Goal: Navigation & Orientation: Find specific page/section

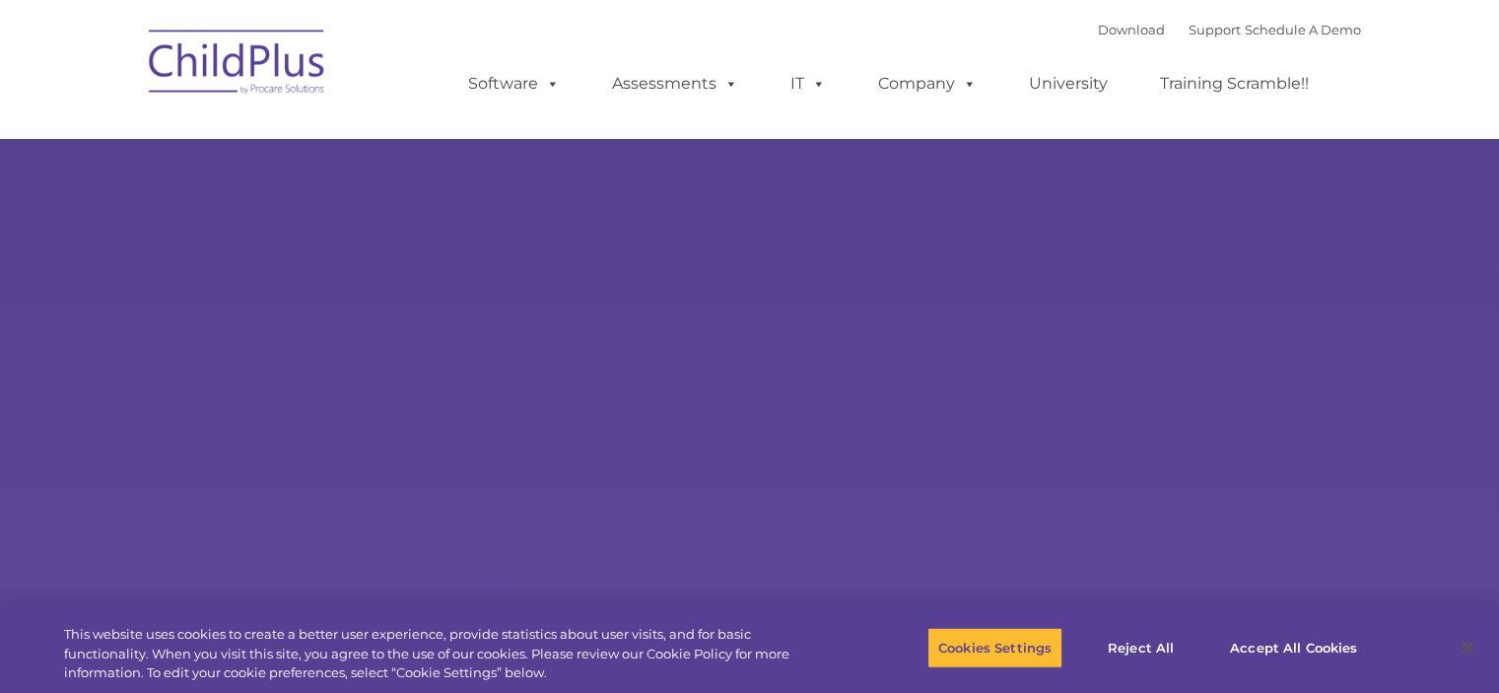
type input ""
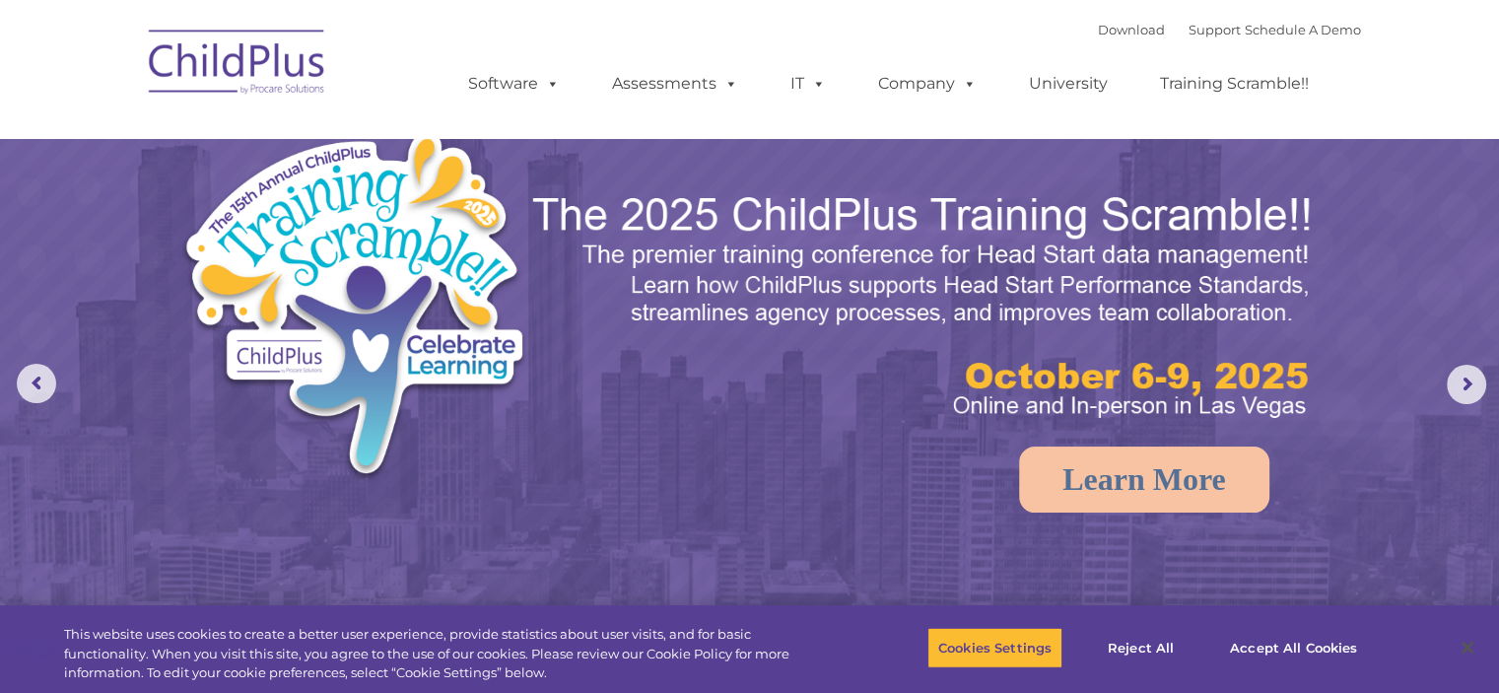
select select "MEDIUM"
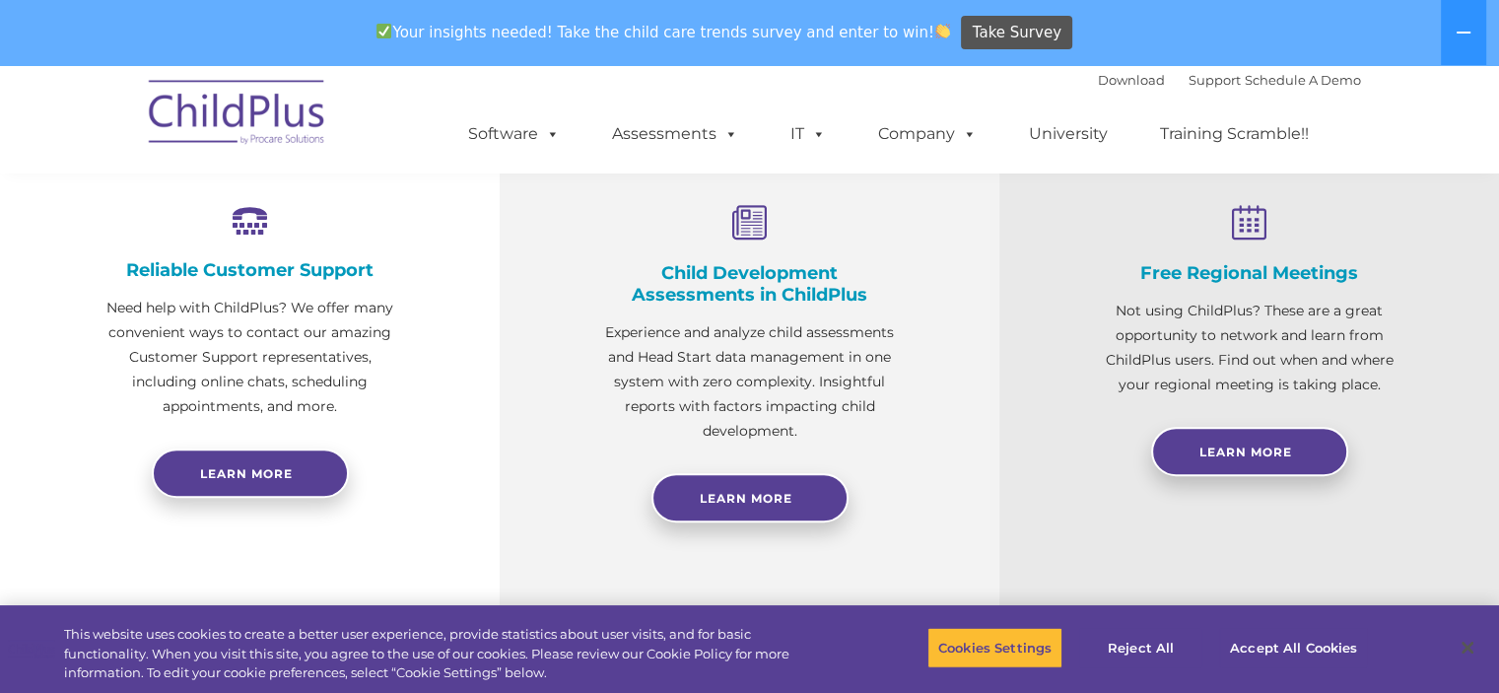
scroll to position [722, 0]
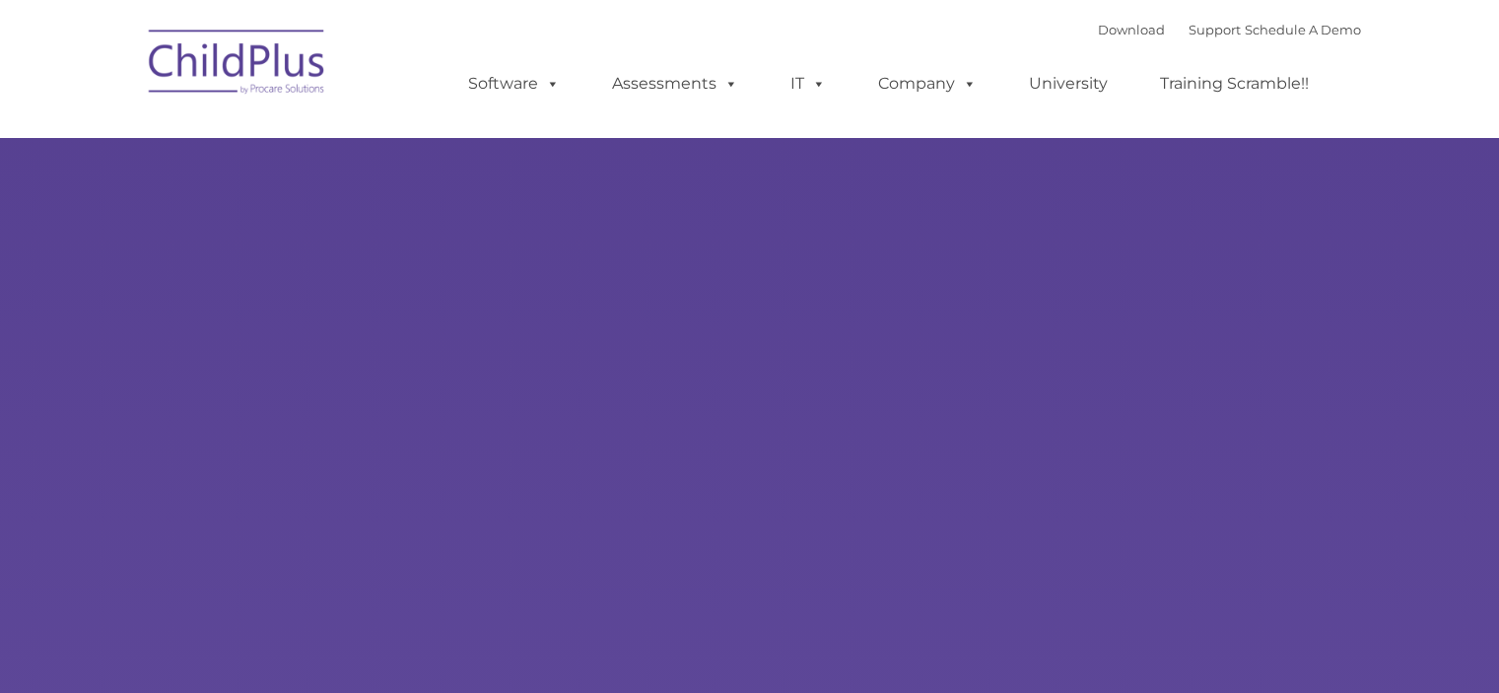
type input ""
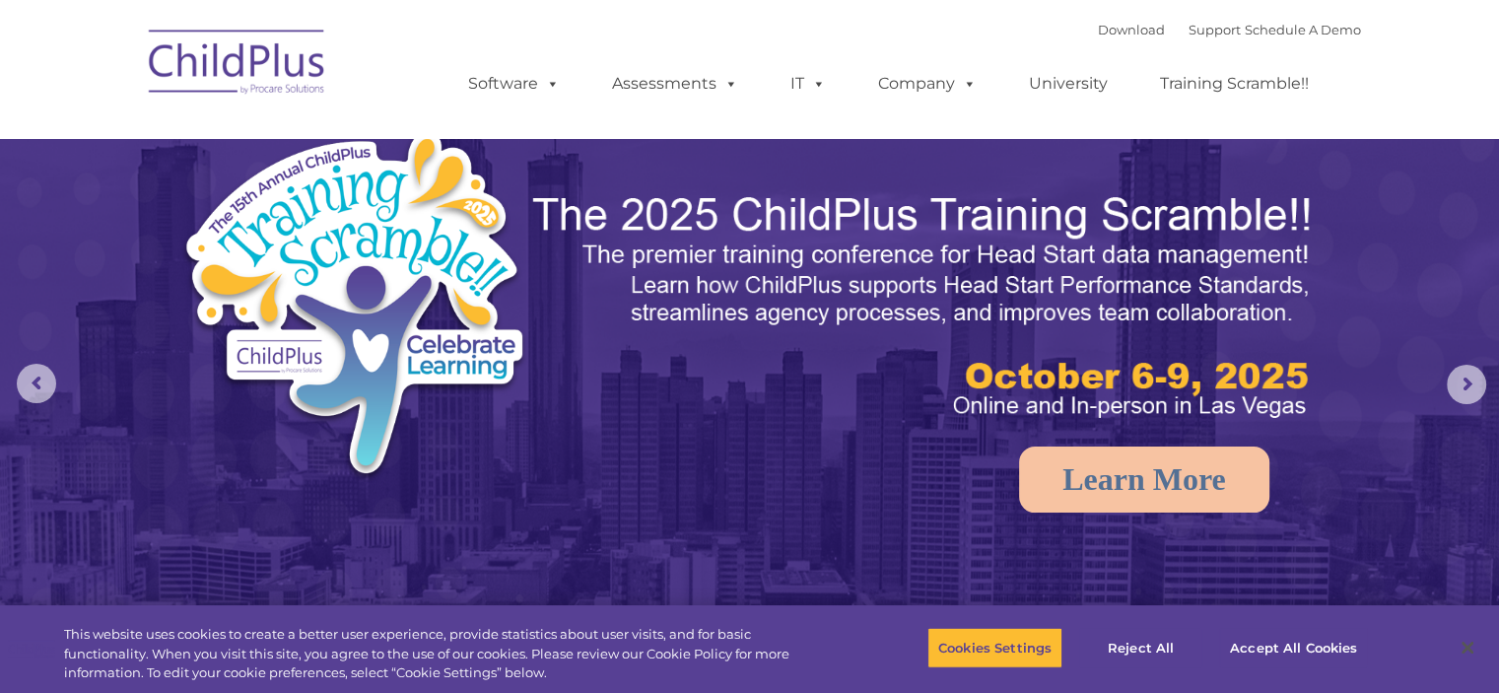
select select "MEDIUM"
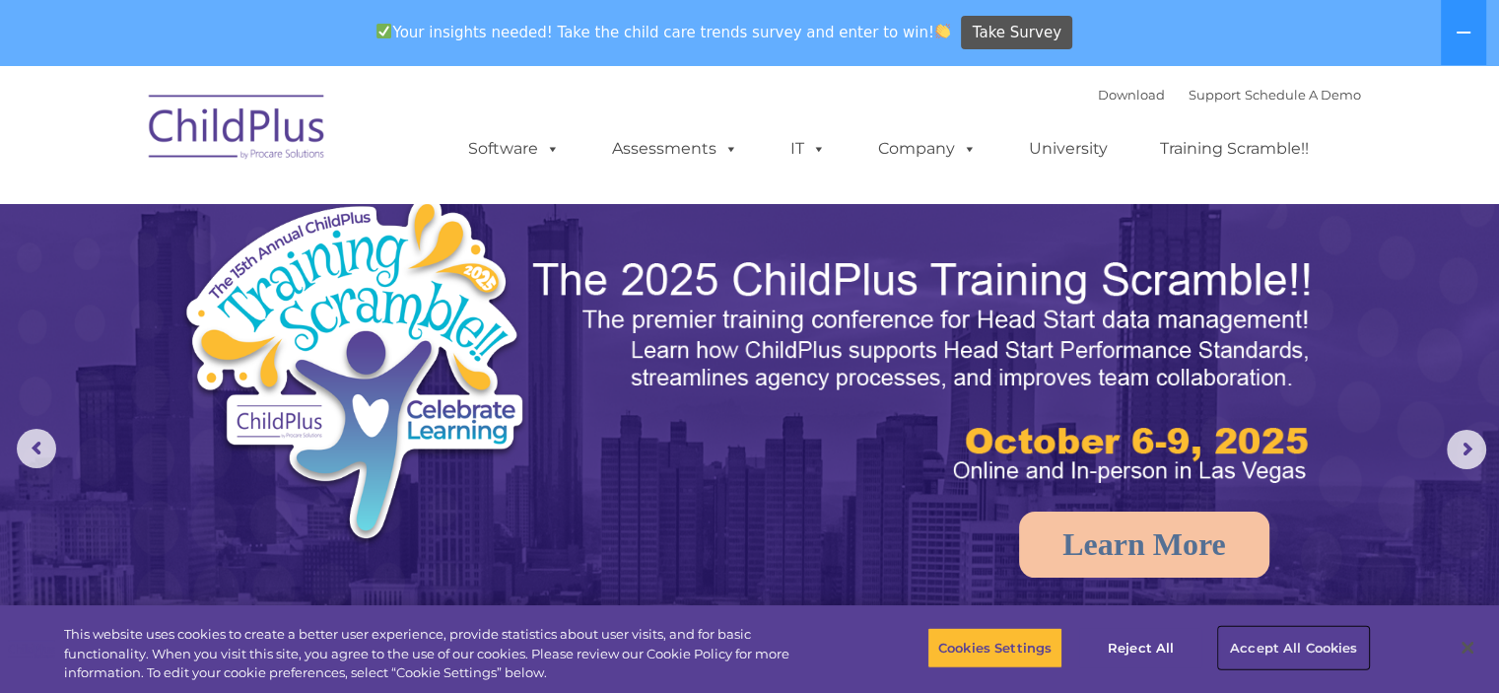
click at [1306, 644] on button "Accept All Cookies" at bounding box center [1293, 647] width 149 height 41
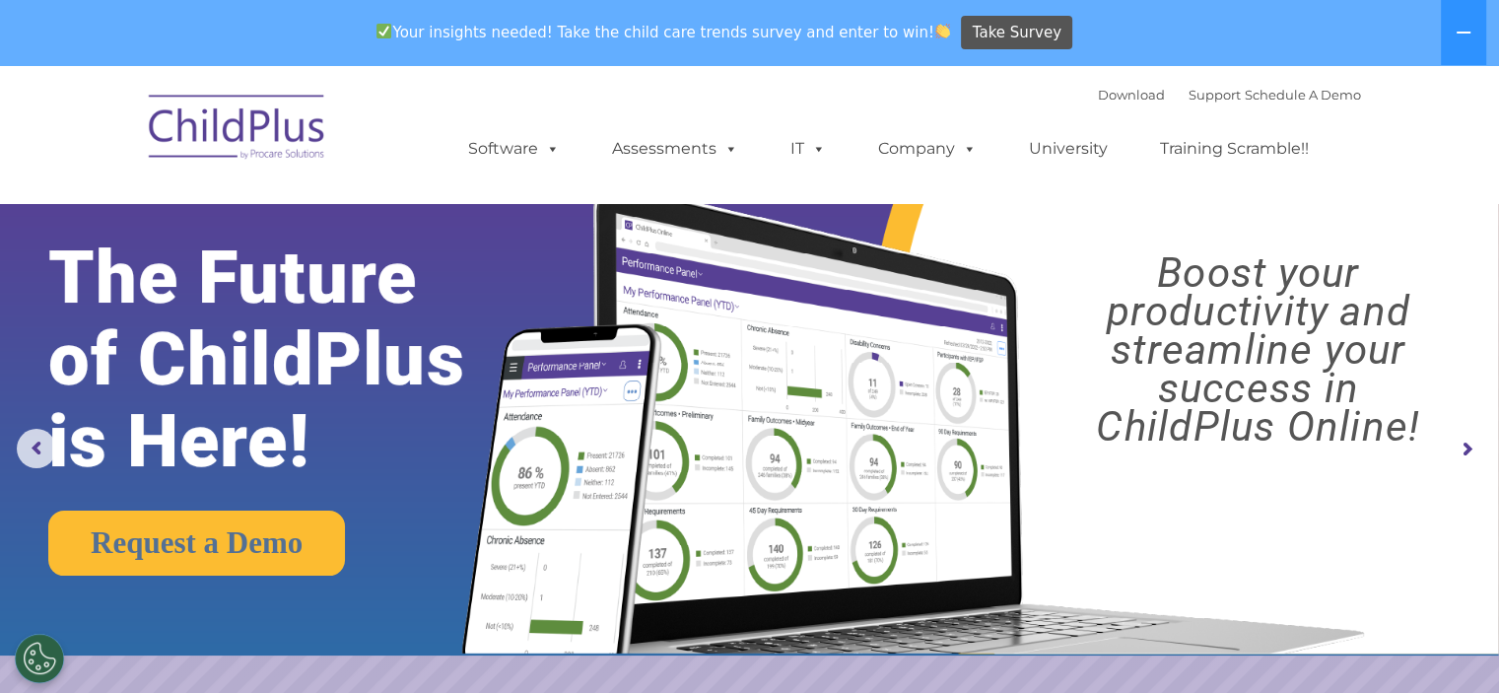
click at [288, 135] on img at bounding box center [237, 130] width 197 height 99
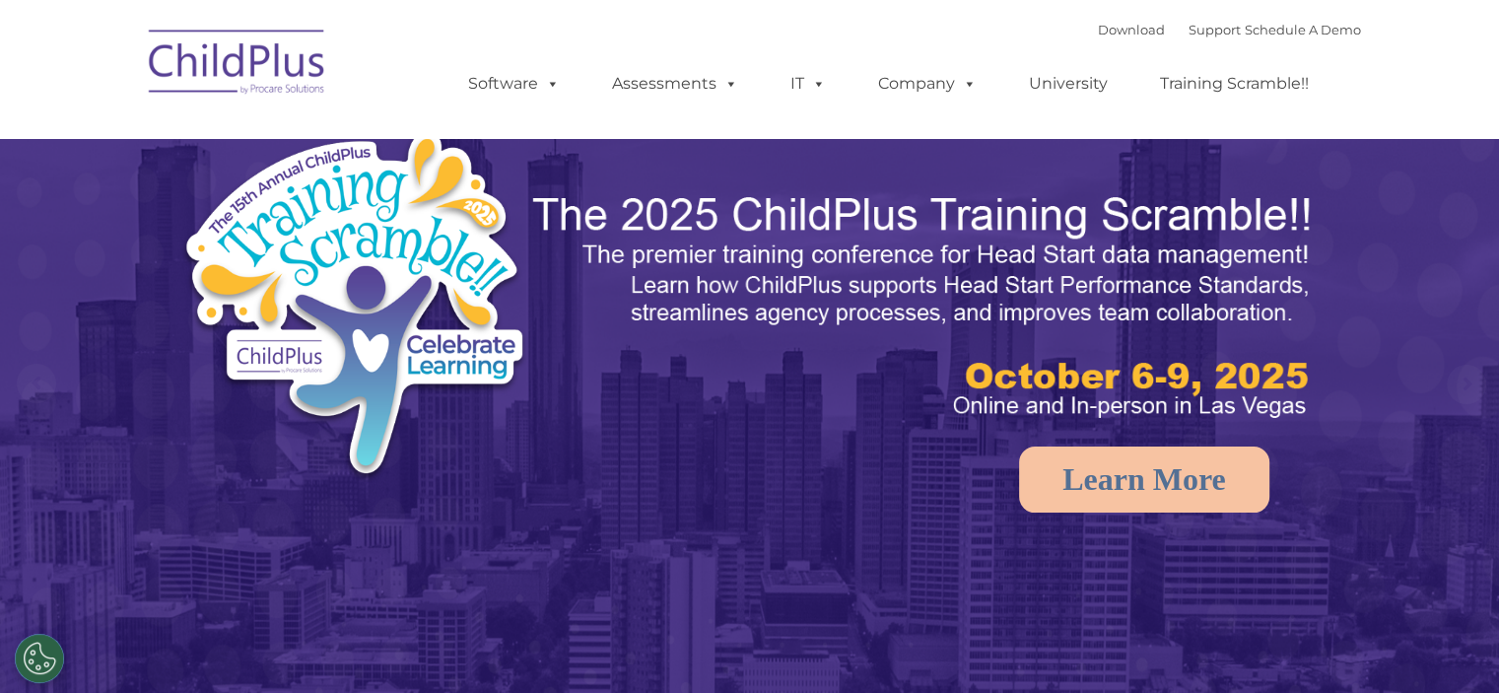
select select "MEDIUM"
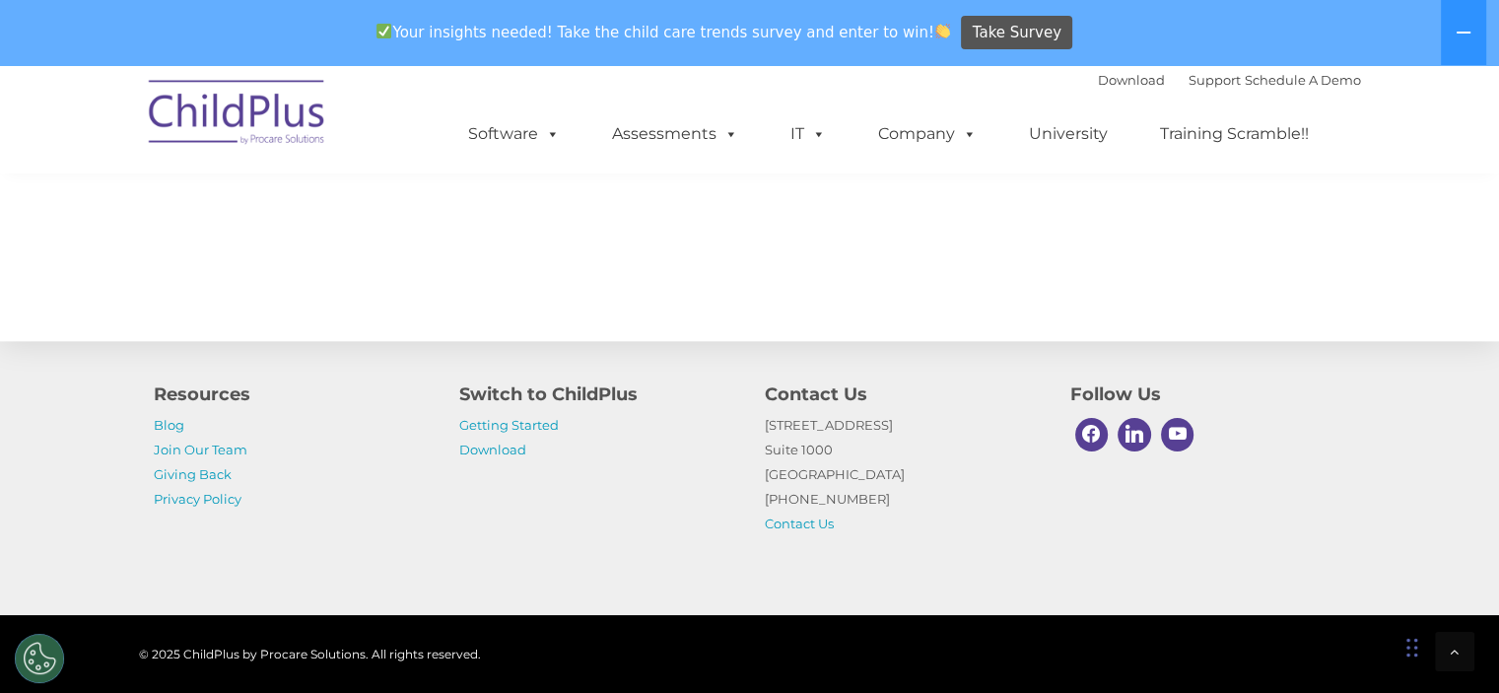
scroll to position [2188, 0]
click at [539, 423] on link "Getting Started" at bounding box center [509, 425] width 100 height 16
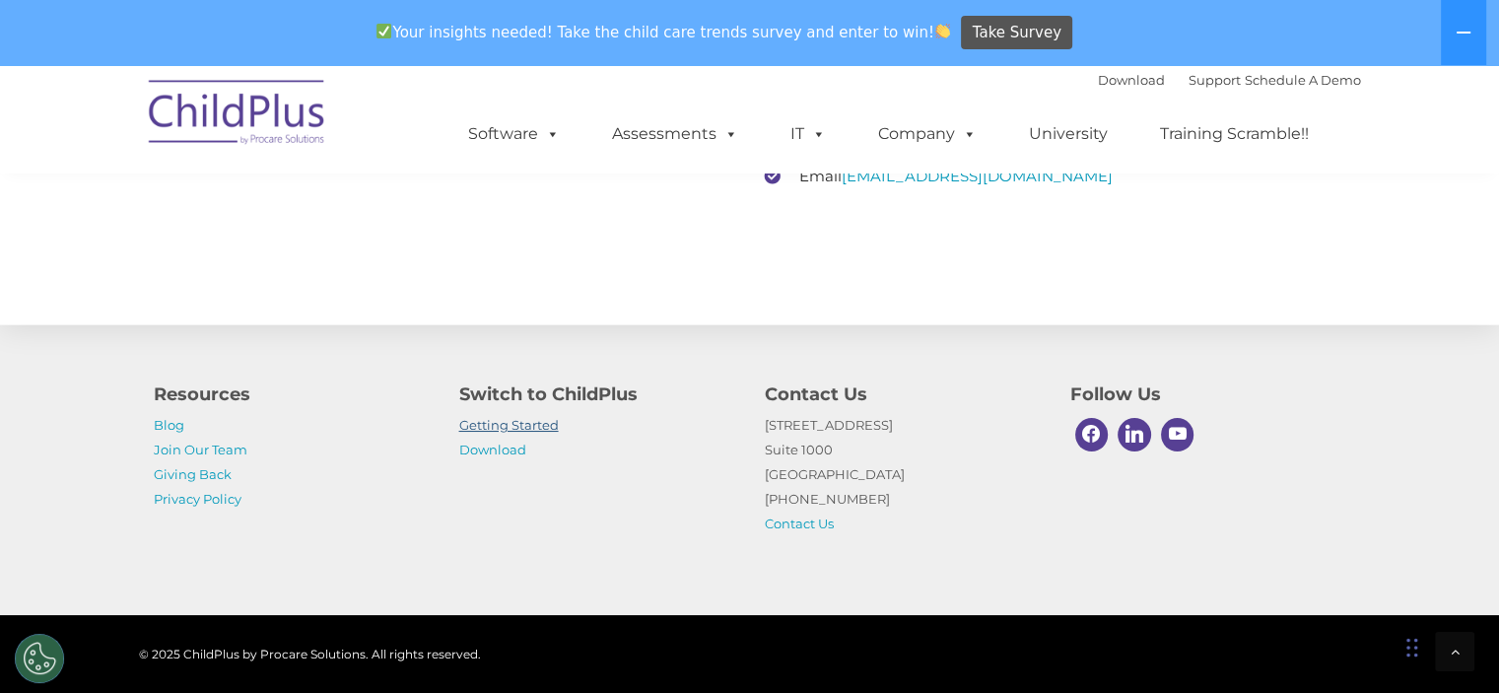
scroll to position [3104, 0]
click at [242, 445] on link "Join Our Team" at bounding box center [201, 450] width 94 height 16
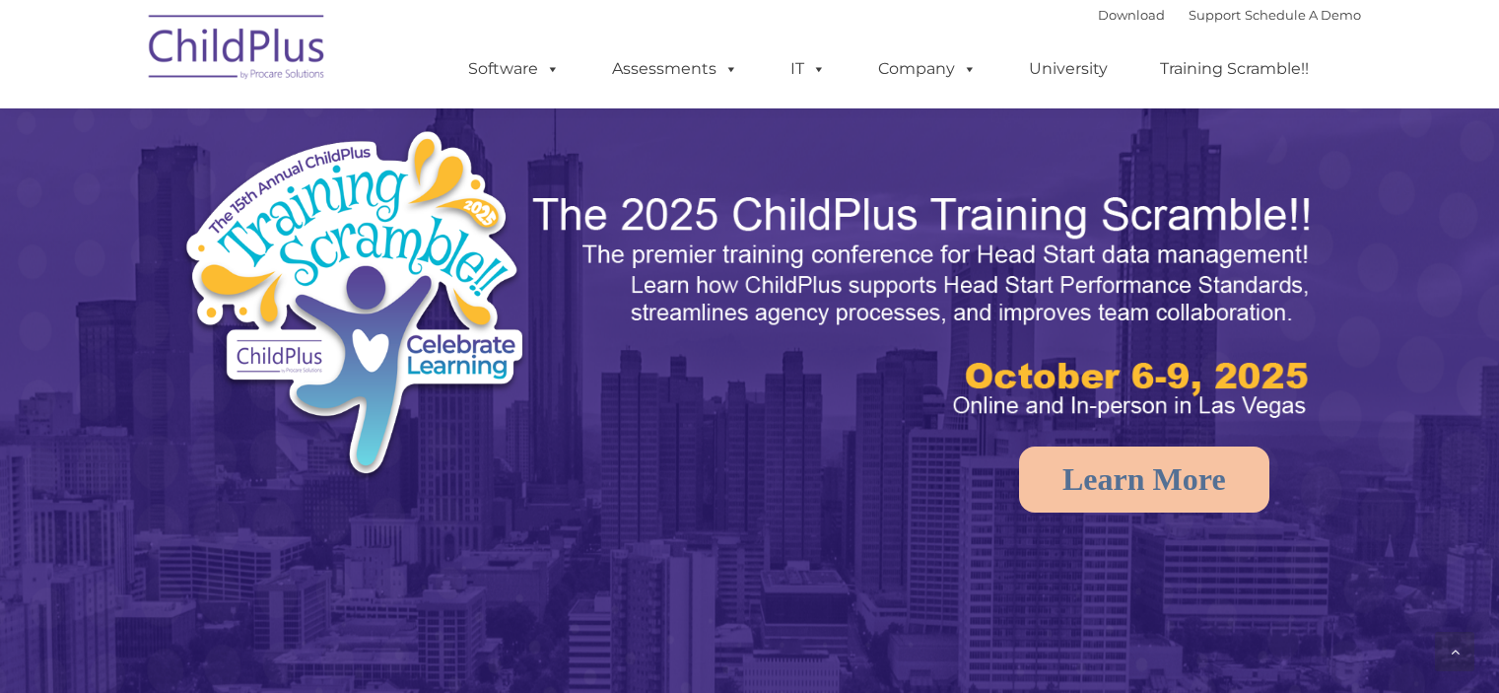
scroll to position [2079, 0]
